Goal: Information Seeking & Learning: Find specific fact

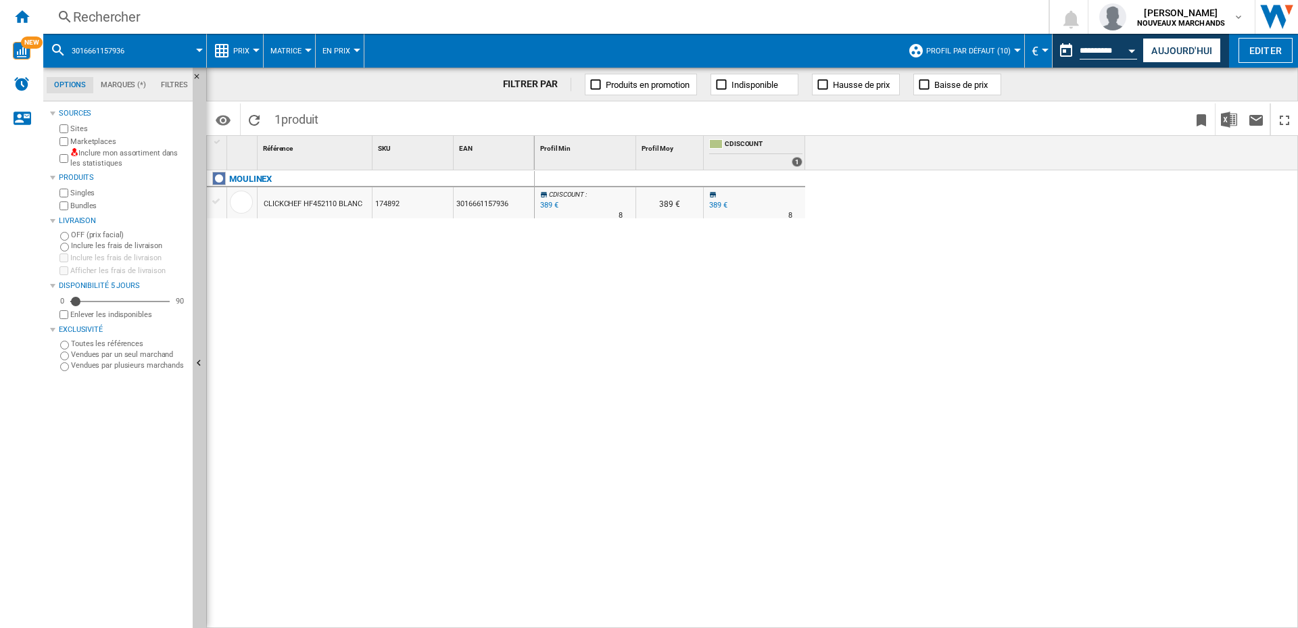
click at [151, 11] on div "Rechercher" at bounding box center [543, 16] width 940 height 19
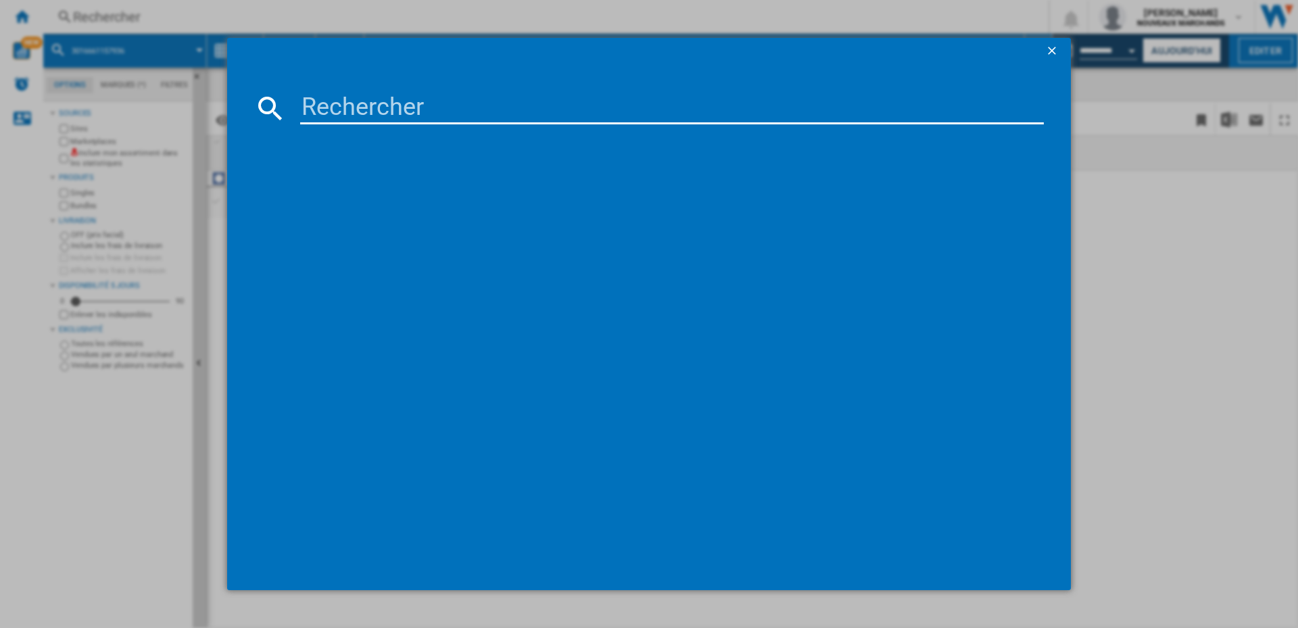
click at [416, 104] on input at bounding box center [672, 108] width 744 height 32
paste input "3045386358175"
type input "3045386358175"
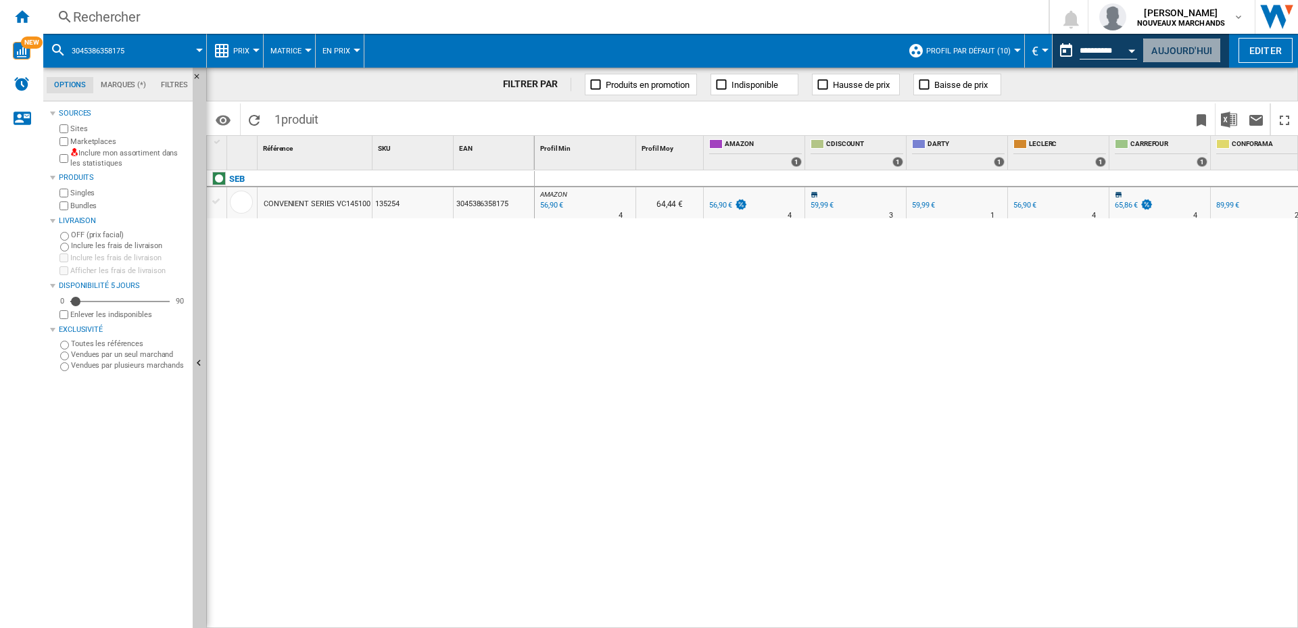
click at [1188, 51] on button "Aujourd'hui" at bounding box center [1182, 50] width 78 height 25
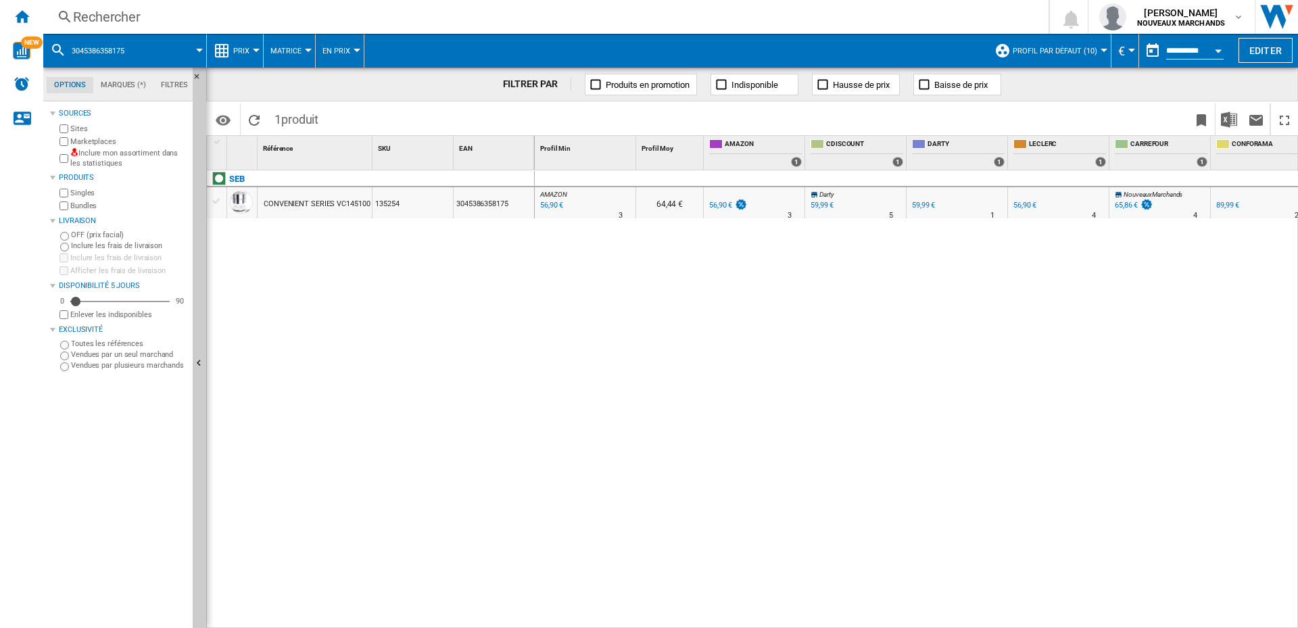
click at [556, 203] on div "56,90 €" at bounding box center [550, 206] width 25 height 14
click at [816, 206] on div "59,99 €" at bounding box center [822, 205] width 23 height 9
click at [920, 206] on div "59,99 €" at bounding box center [923, 205] width 23 height 9
drag, startPoint x: 21, startPoint y: 11, endPoint x: 31, endPoint y: 14, distance: 10.3
click at [21, 11] on ng-md-icon "Accueil" at bounding box center [22, 16] width 16 height 16
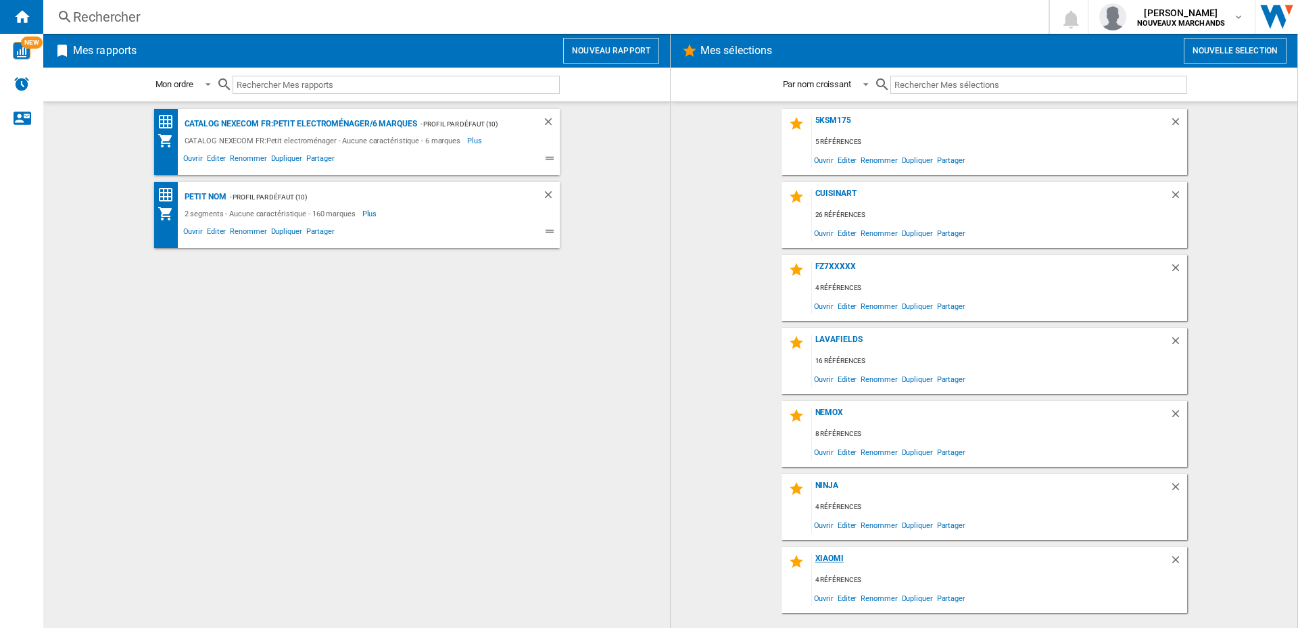
click at [818, 556] on div "Xiaomi" at bounding box center [991, 563] width 358 height 18
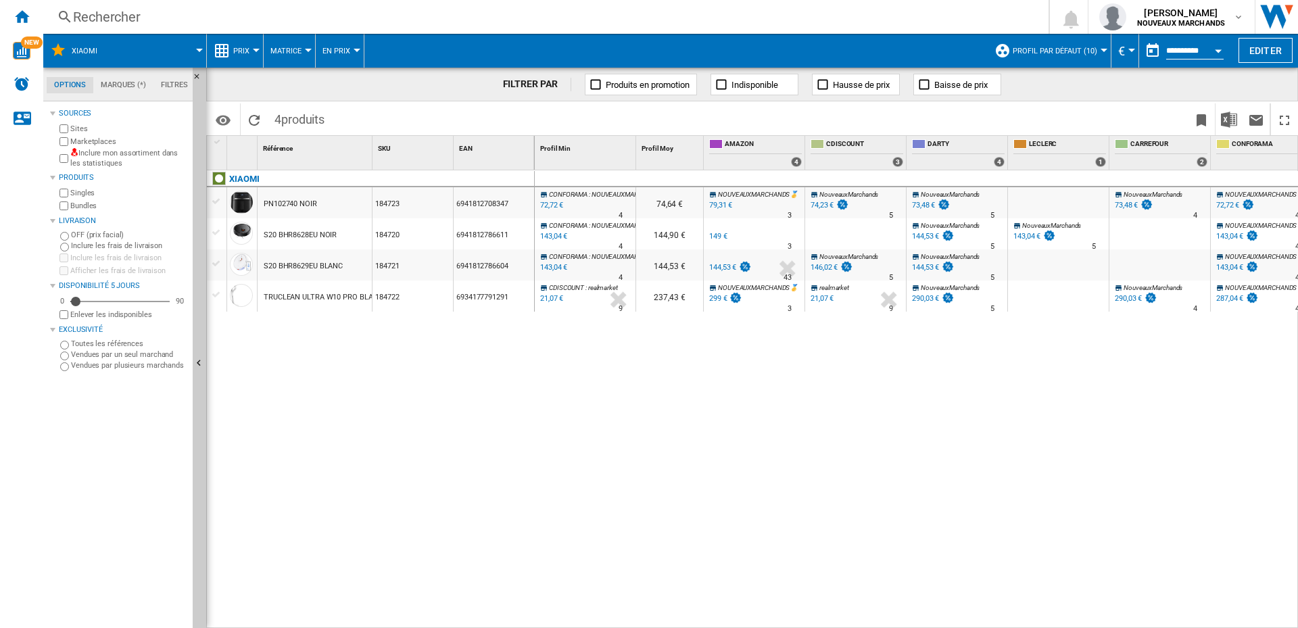
click at [132, 19] on div "Rechercher" at bounding box center [543, 16] width 940 height 19
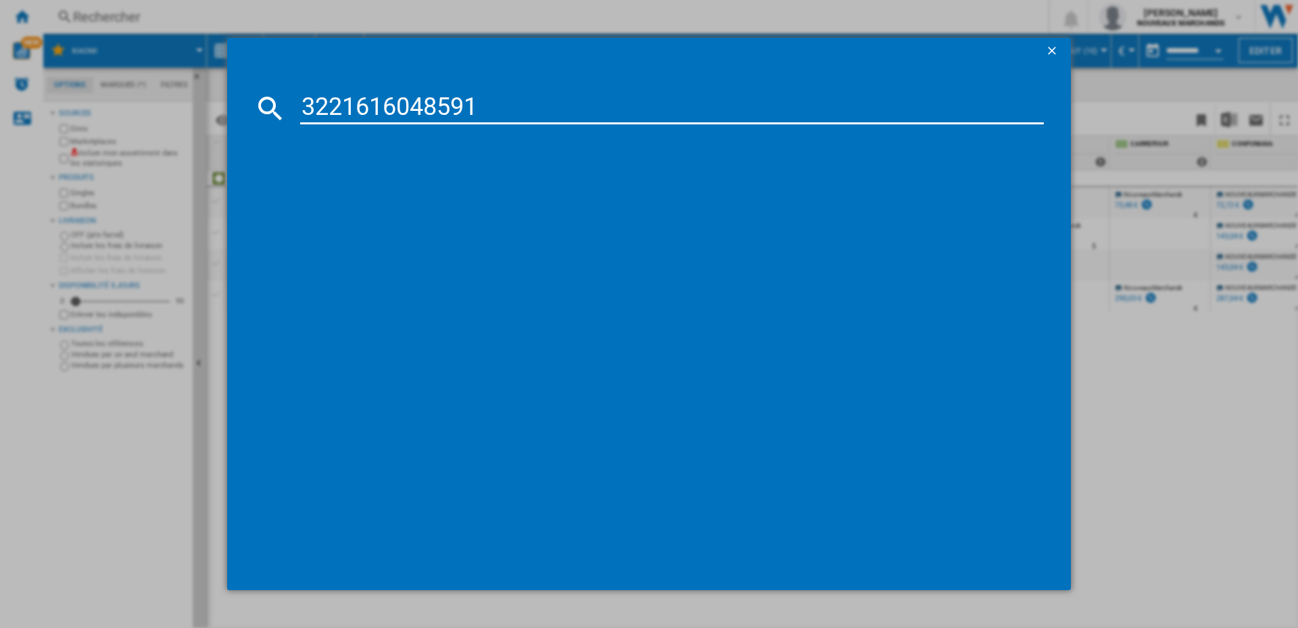
type input "3221616048591"
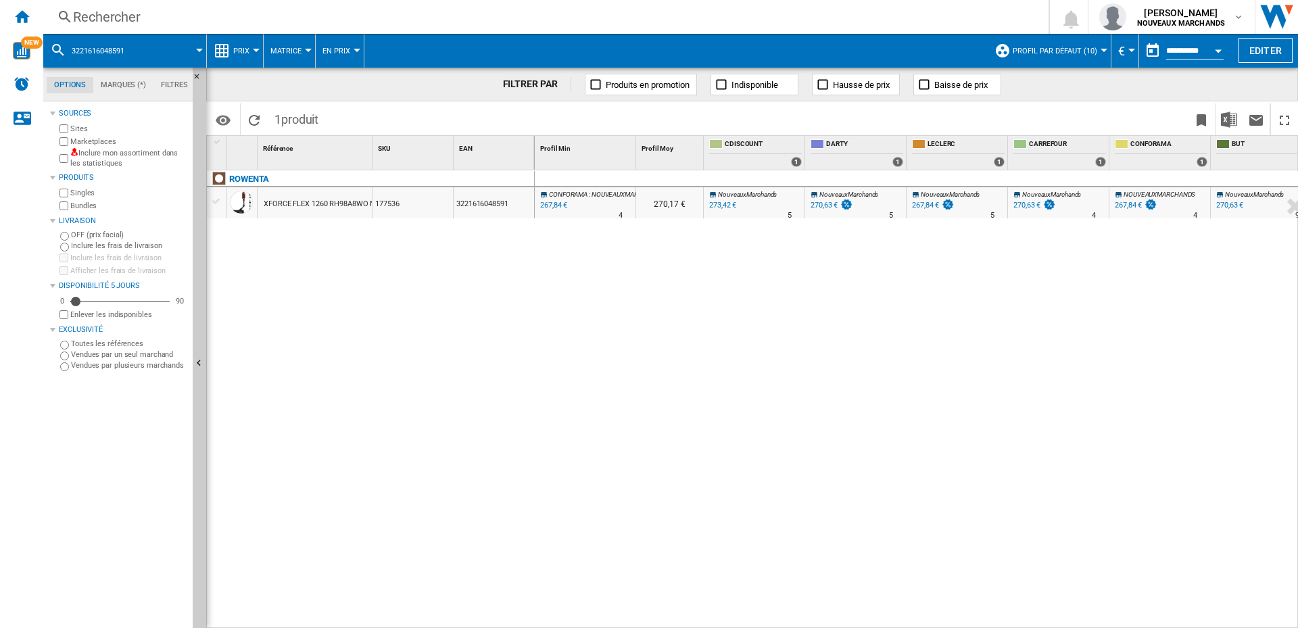
click at [721, 201] on div "273,42 €" at bounding box center [722, 205] width 27 height 9
click at [135, 11] on div "Rechercher" at bounding box center [543, 16] width 940 height 19
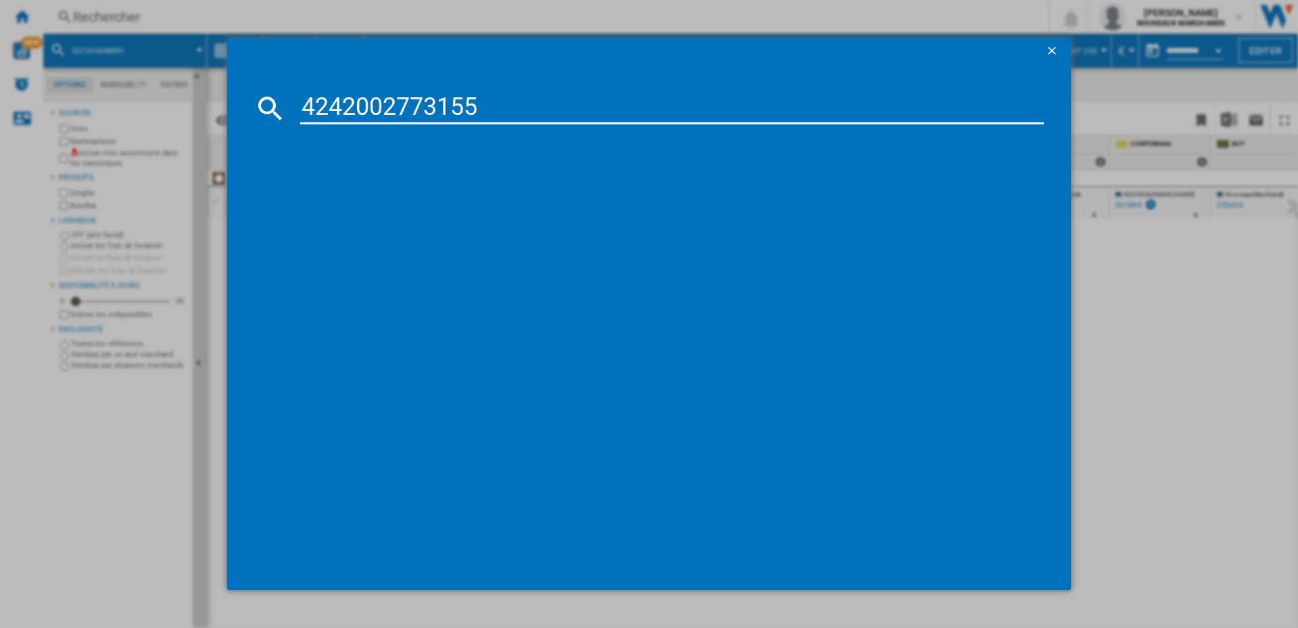
type input "4242002773155"
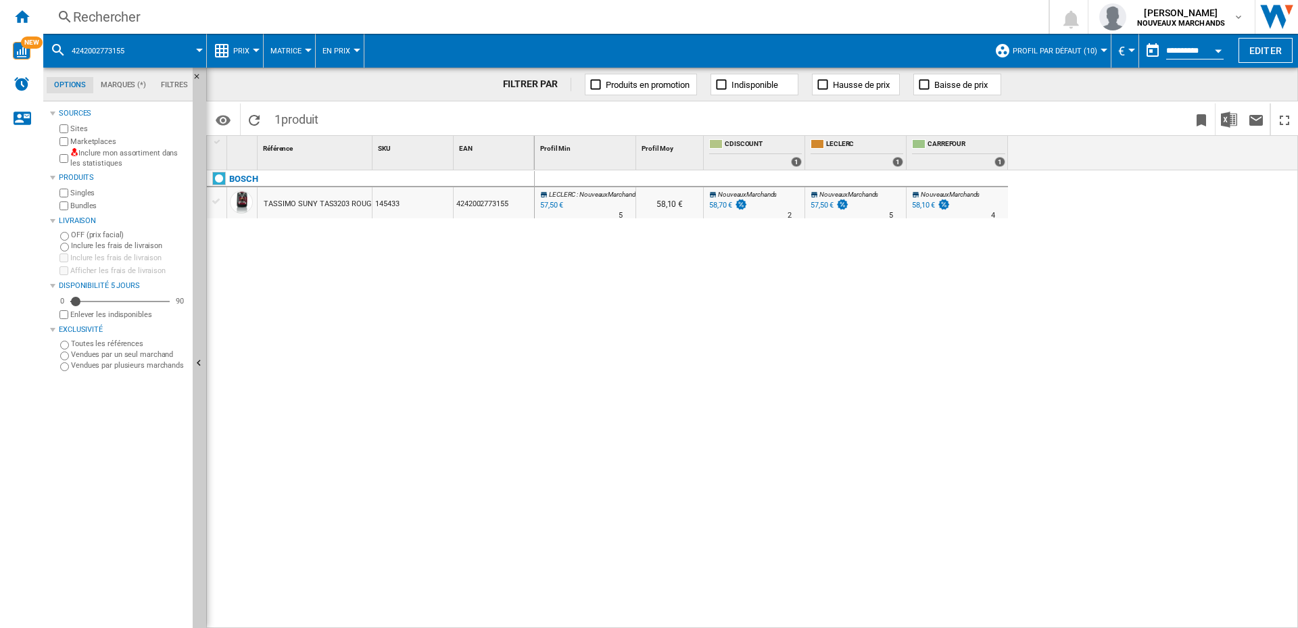
click at [140, 12] on div "Rechercher" at bounding box center [543, 16] width 940 height 19
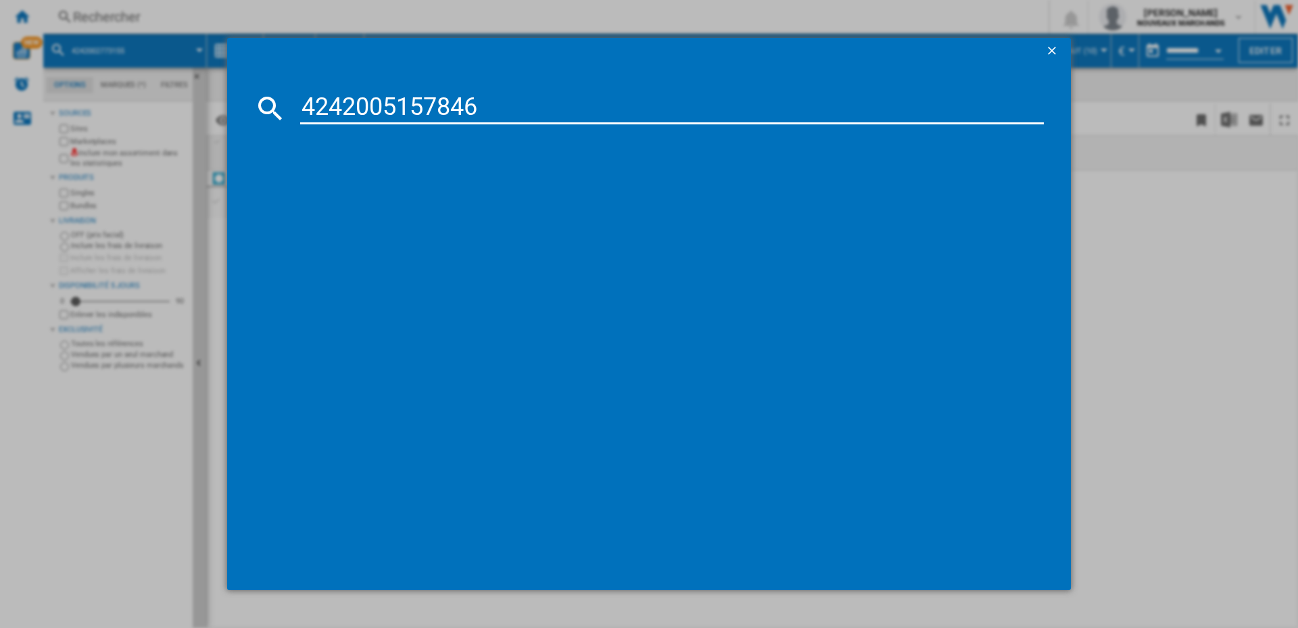
type input "4242005157846"
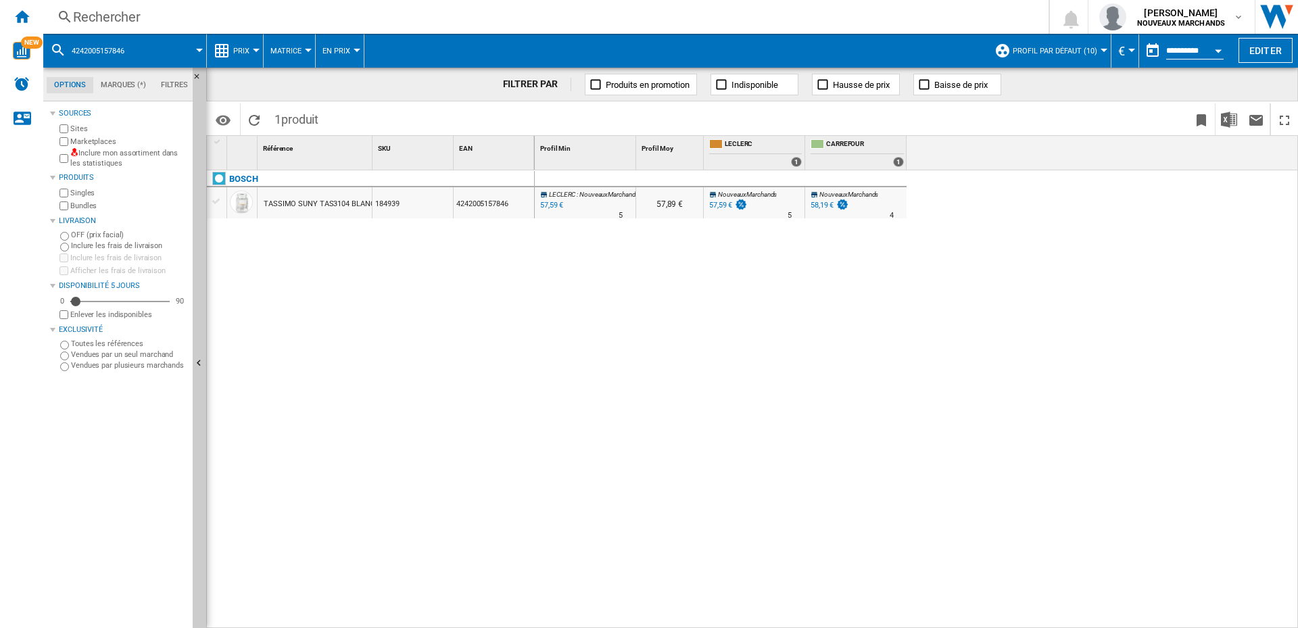
click at [235, 10] on div "Rechercher" at bounding box center [543, 16] width 940 height 19
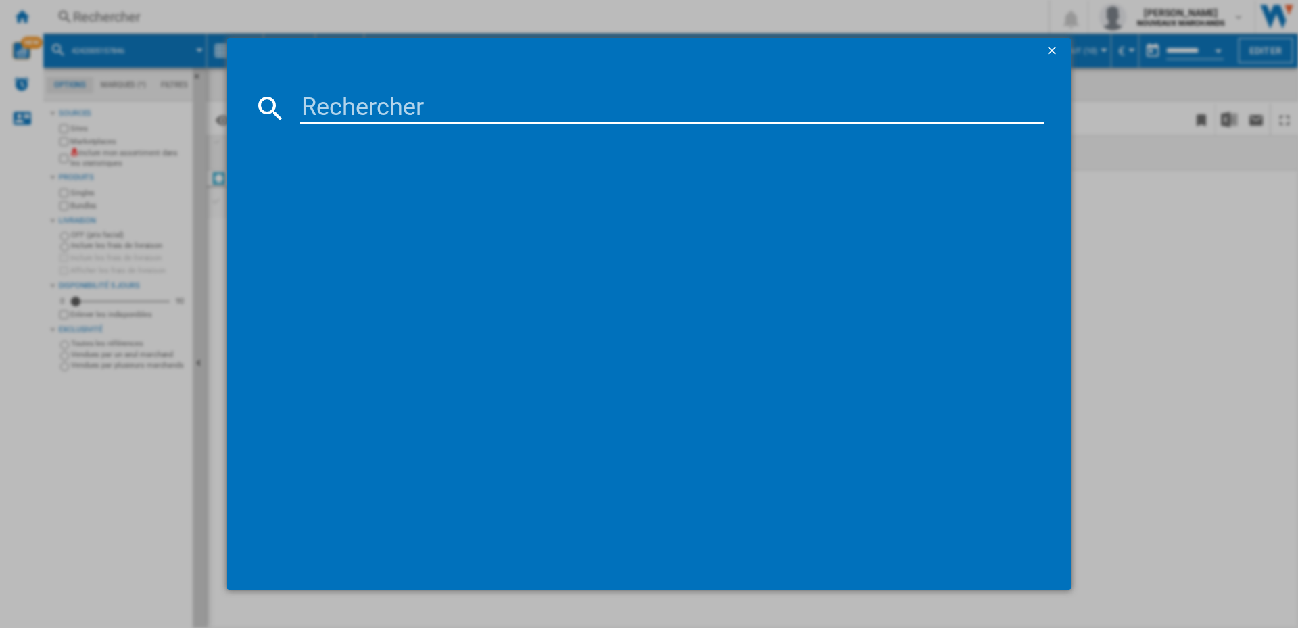
type input "4242005157839"
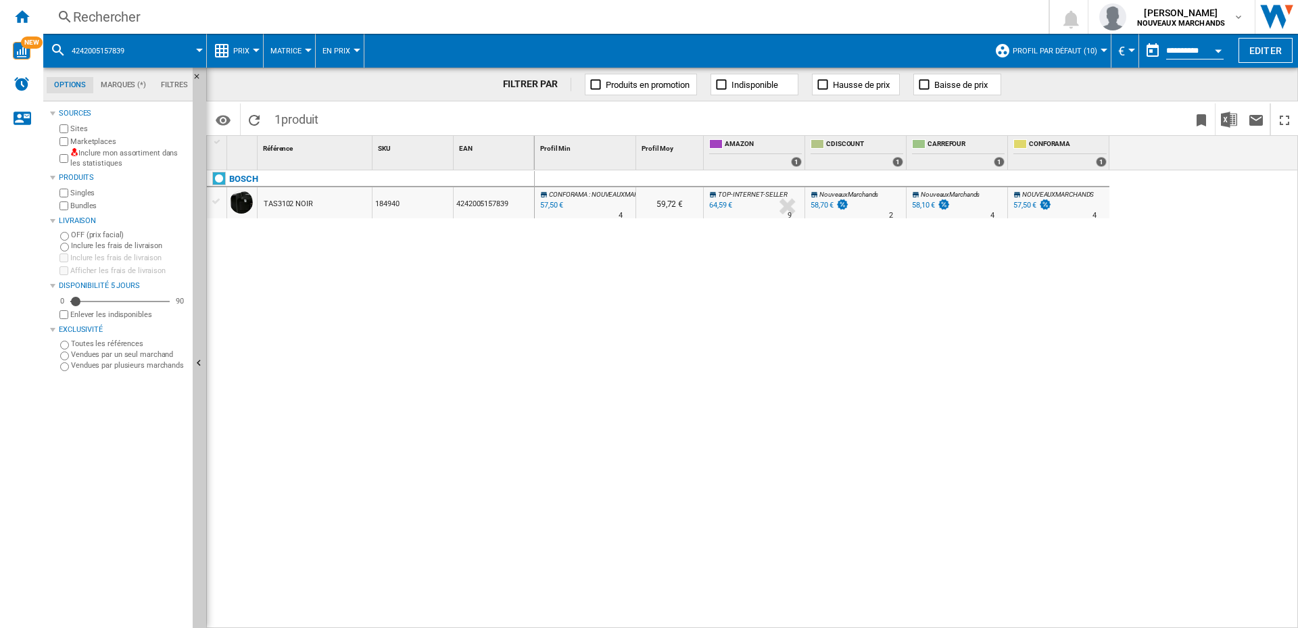
click at [721, 203] on div "64,59 €" at bounding box center [720, 205] width 23 height 9
